Goal: Unclear

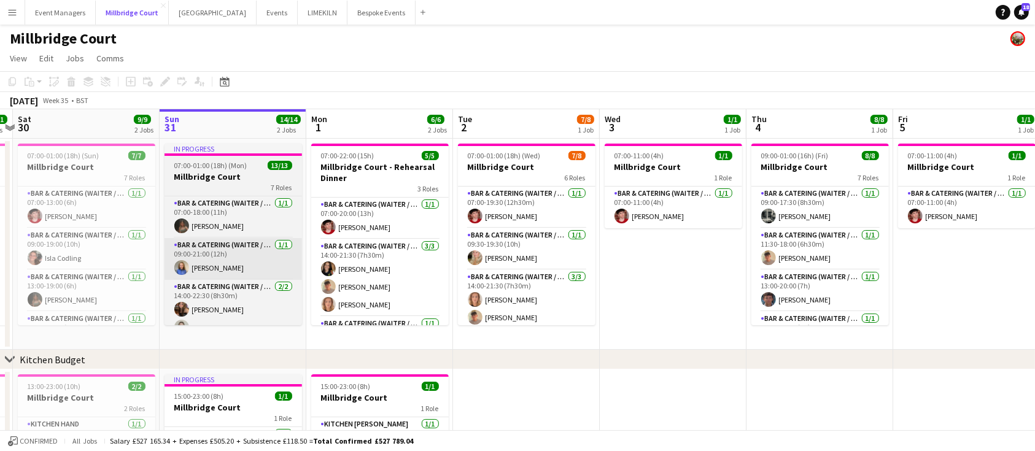
scroll to position [0, 252]
